Goal: Entertainment & Leisure: Consume media (video, audio)

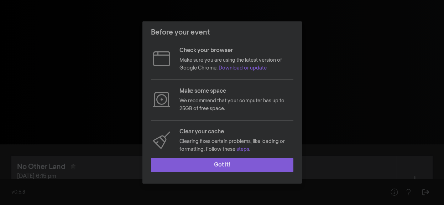
click at [235, 166] on button "Got it!" at bounding box center [222, 165] width 142 height 14
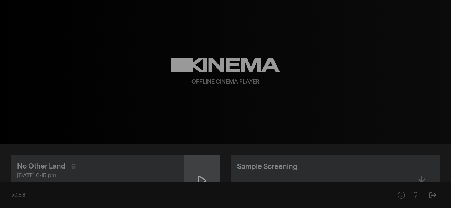
scroll to position [36, 0]
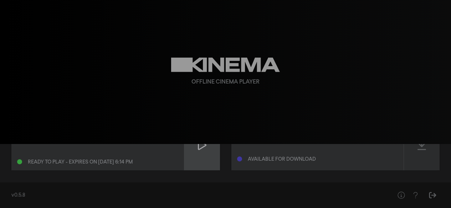
click at [184, 150] on div at bounding box center [202, 145] width 36 height 51
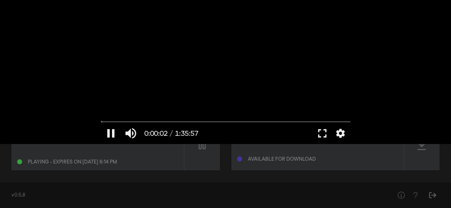
click at [110, 130] on button "pause" at bounding box center [111, 133] width 20 height 21
drag, startPoint x: 103, startPoint y: 121, endPoint x: 99, endPoint y: 123, distance: 4.6
click at [101, 123] on input "Seek" at bounding box center [225, 122] width 249 height 4
click at [116, 134] on button "play_arrow" at bounding box center [111, 133] width 20 height 21
type input "1.179514"
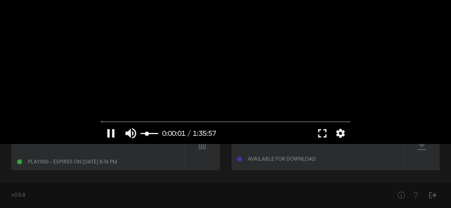
type input "0.302631578947368"
type input "1.2315"
type input "0.25"
type input "1.246784"
type input "0.197368421052632"
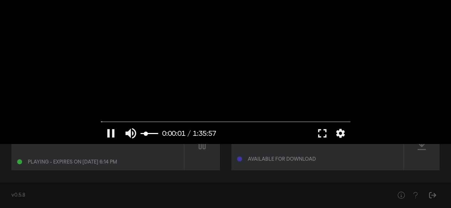
type input "1.263281"
type input "0.171052631578947"
type input "1.31313"
type input "0.171052631578947"
click at [145, 134] on input "Volume" at bounding box center [149, 134] width 18 height 4
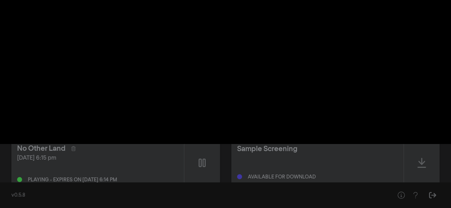
scroll to position [0, 0]
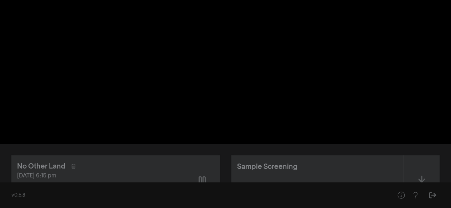
click at [110, 130] on button "pause" at bounding box center [111, 133] width 20 height 21
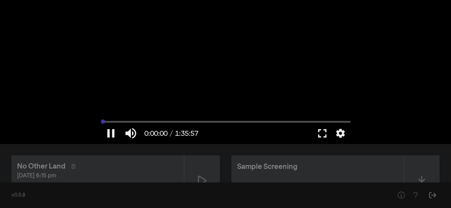
drag, startPoint x: 101, startPoint y: 120, endPoint x: 93, endPoint y: 123, distance: 8.3
type input "0"
click at [101, 123] on input "Seek" at bounding box center [225, 122] width 249 height 4
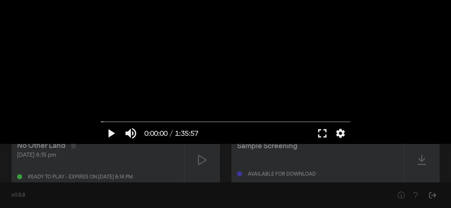
scroll to position [40, 0]
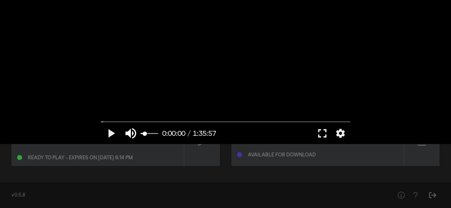
click at [126, 132] on button "volume_up" at bounding box center [131, 133] width 20 height 21
type input "0"
click at [110, 138] on button "play_arrow" at bounding box center [111, 133] width 20 height 21
click at [111, 121] on input "Seek" at bounding box center [225, 122] width 249 height 4
click at [129, 121] on input "Seek" at bounding box center [225, 122] width 249 height 4
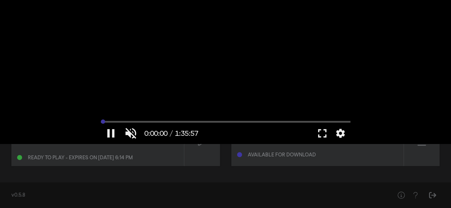
drag, startPoint x: 102, startPoint y: 123, endPoint x: 95, endPoint y: 123, distance: 7.2
click at [101, 123] on input "Seek" at bounding box center [225, 122] width 249 height 4
click at [106, 130] on button "pause" at bounding box center [111, 133] width 20 height 21
click at [106, 130] on button "play_arrow" at bounding box center [111, 133] width 20 height 21
click at [110, 132] on button "pause" at bounding box center [111, 133] width 20 height 21
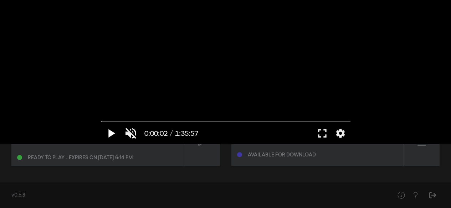
click at [111, 132] on button "play_arrow" at bounding box center [111, 133] width 20 height 21
click at [111, 132] on button "pause" at bounding box center [111, 133] width 20 height 21
click at [111, 132] on button "play_arrow" at bounding box center [111, 133] width 20 height 21
click at [111, 132] on button "pause" at bounding box center [111, 133] width 20 height 21
click at [317, 130] on button "fullscreen" at bounding box center [322, 133] width 20 height 21
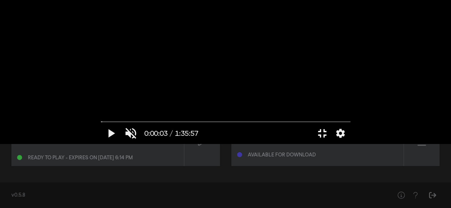
scroll to position [0, 0]
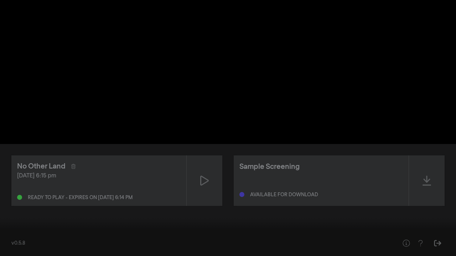
drag, startPoint x: 4, startPoint y: 233, endPoint x: 19, endPoint y: 233, distance: 15.3
click at [19, 204] on input "Seek" at bounding box center [228, 234] width 449 height 4
click at [13, 204] on div at bounding box center [228, 128] width 456 height 256
click at [8, 204] on input "Seek" at bounding box center [228, 234] width 449 height 4
click at [11, 204] on button "pause" at bounding box center [14, 245] width 20 height 21
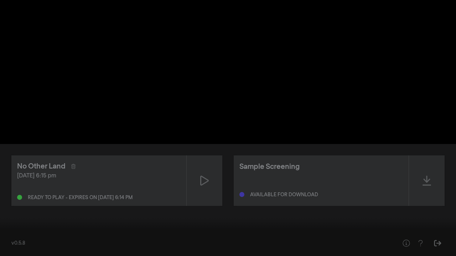
drag, startPoint x: 4, startPoint y: 232, endPoint x: 0, endPoint y: 244, distance: 12.2
type input "0"
click at [4, 204] on input "Seek" at bounding box center [228, 234] width 449 height 4
